Goal: Check status: Check status

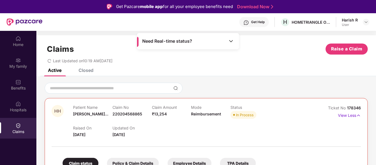
scroll to position [31, 0]
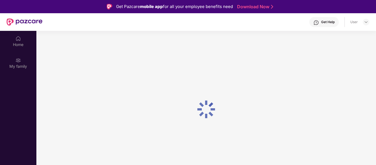
scroll to position [31, 0]
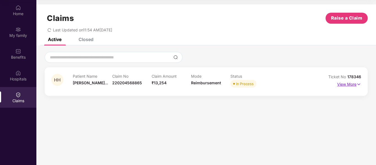
click at [349, 84] on p "View More" at bounding box center [350, 83] width 24 height 7
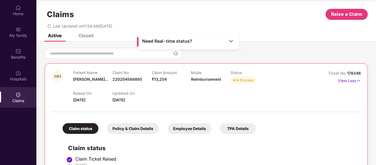
scroll to position [0, 0]
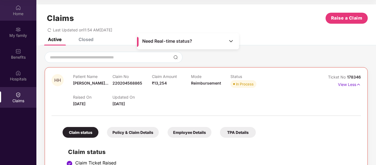
click at [14, 9] on div "Home" at bounding box center [18, 10] width 36 height 21
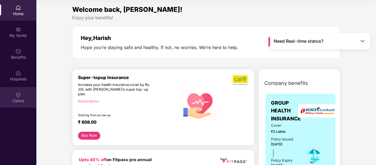
click at [29, 95] on div "Claims" at bounding box center [18, 97] width 36 height 21
